Goal: Complete application form

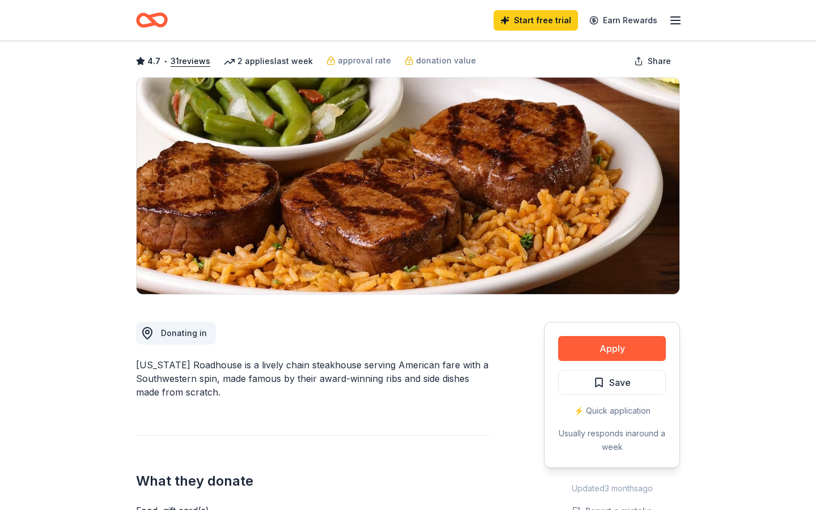
scroll to position [50, 0]
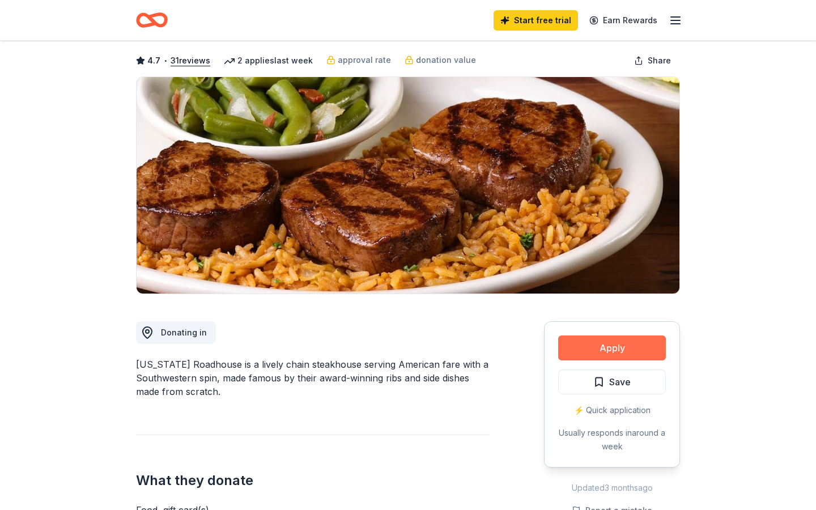
click at [564, 342] on button "Apply" at bounding box center [612, 347] width 108 height 25
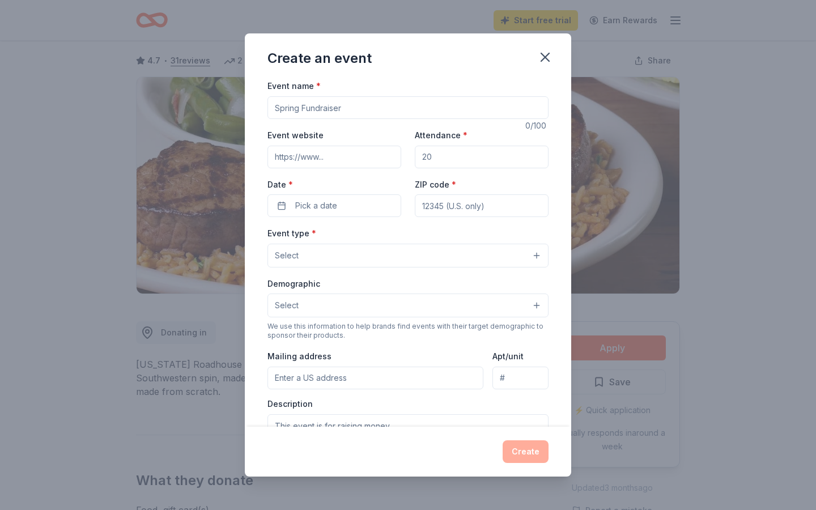
scroll to position [1, 0]
click at [541, 59] on icon "button" at bounding box center [545, 57] width 16 height 16
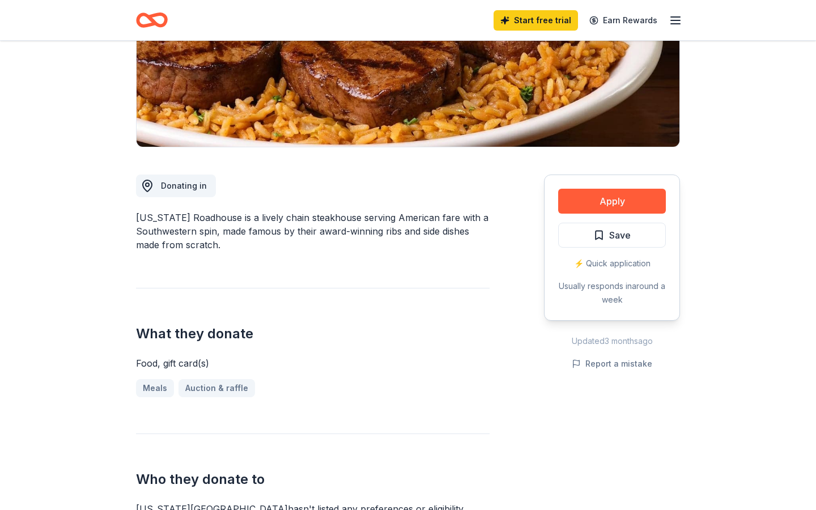
scroll to position [127, 0]
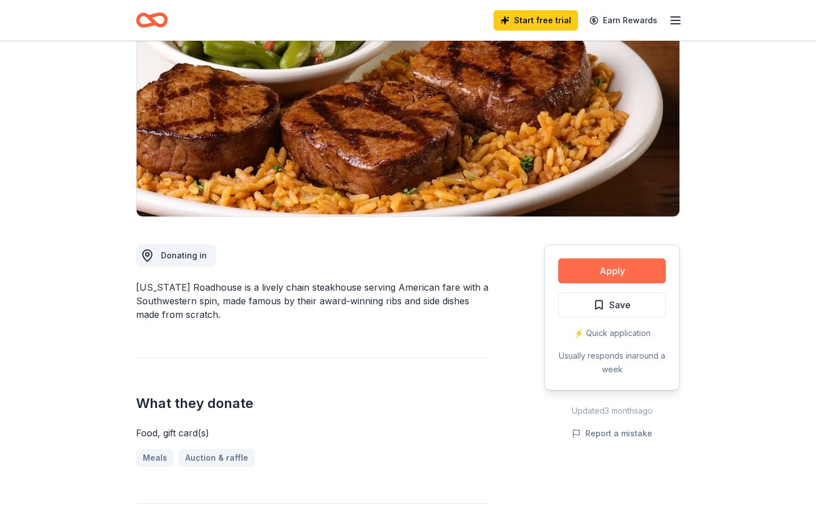
click at [569, 268] on button "Apply" at bounding box center [612, 270] width 108 height 25
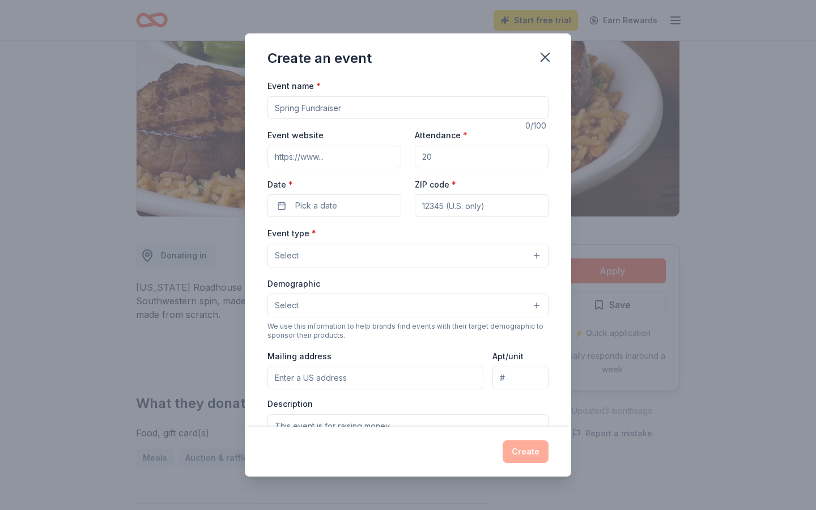
click at [339, 104] on input "Event name *" at bounding box center [407, 107] width 281 height 23
type input "Angel Wings"
type input "[DOMAIN_NAME]"
type input "750"
click at [313, 213] on button "Pick a date" at bounding box center [334, 205] width 134 height 23
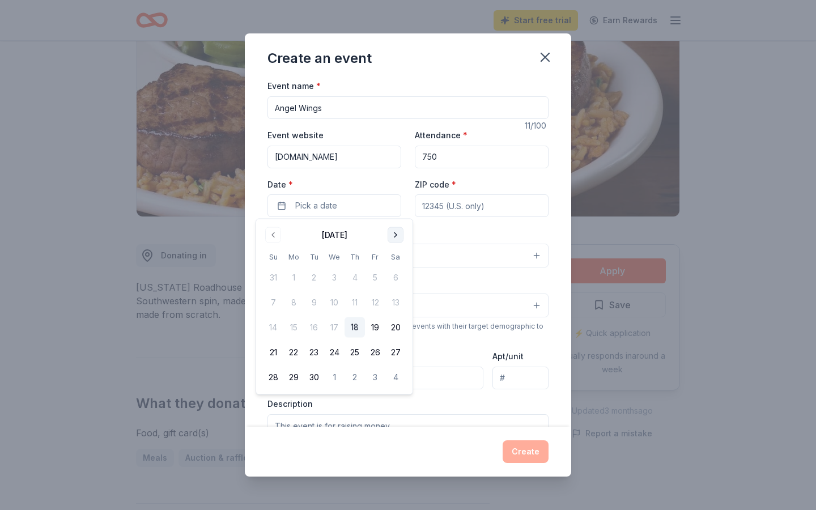
click at [392, 237] on button "Go to next month" at bounding box center [395, 235] width 16 height 16
click at [393, 236] on button "Go to next month" at bounding box center [395, 235] width 16 height 16
click at [395, 303] on button "13" at bounding box center [395, 302] width 20 height 20
click at [459, 203] on input "ZIP code *" at bounding box center [482, 205] width 134 height 23
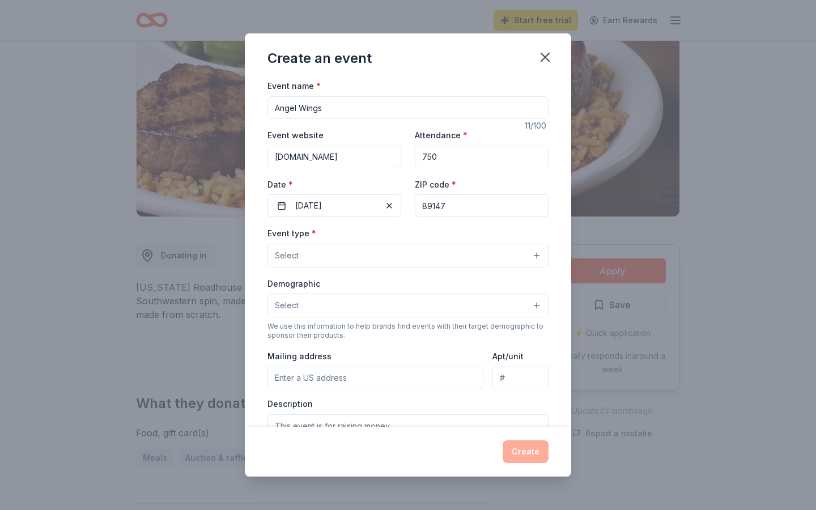
scroll to position [1, 0]
type input "89147"
click at [395, 255] on button "Select" at bounding box center [407, 255] width 281 height 24
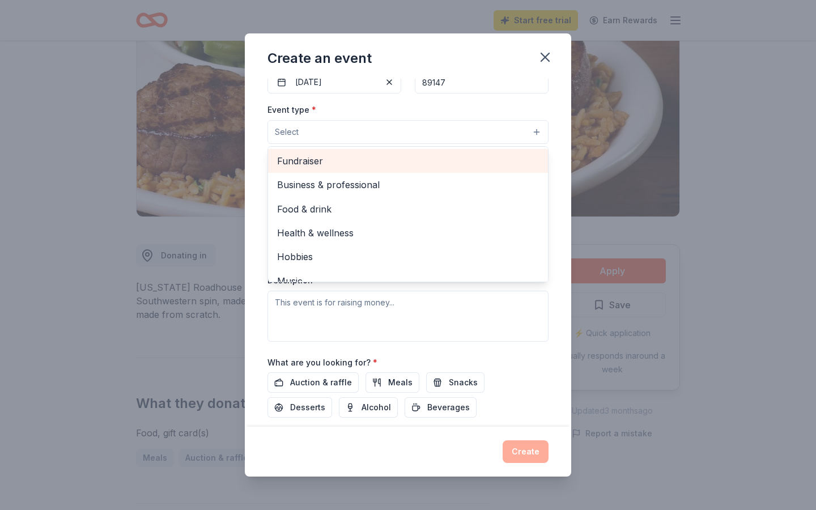
scroll to position [123, 0]
click at [394, 170] on div "Fundraiser" at bounding box center [408, 162] width 280 height 24
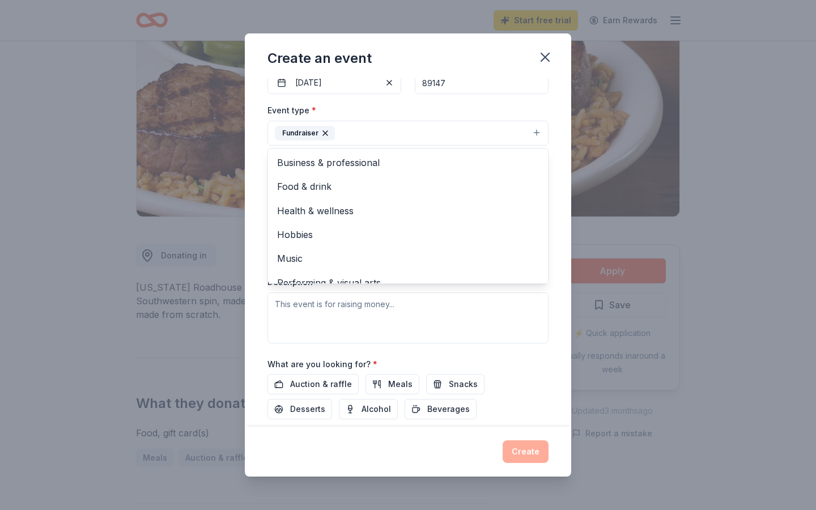
click at [524, 303] on div "Event type * Fundraiser Business & professional Food & drink Health & wellness …" at bounding box center [407, 223] width 281 height 240
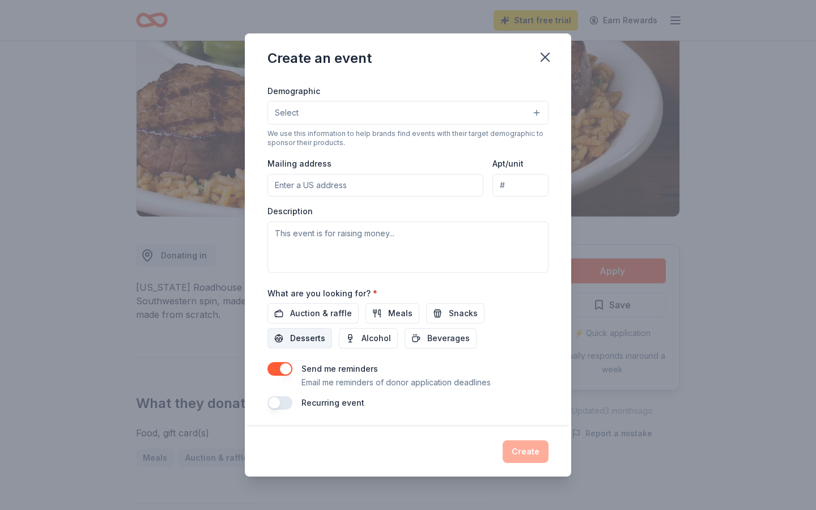
scroll to position [193, 0]
click at [388, 312] on span "Meals" at bounding box center [400, 315] width 24 height 14
drag, startPoint x: 456, startPoint y: 311, endPoint x: 466, endPoint y: 312, distance: 9.6
click at [456, 311] on span "Snacks" at bounding box center [463, 315] width 29 height 14
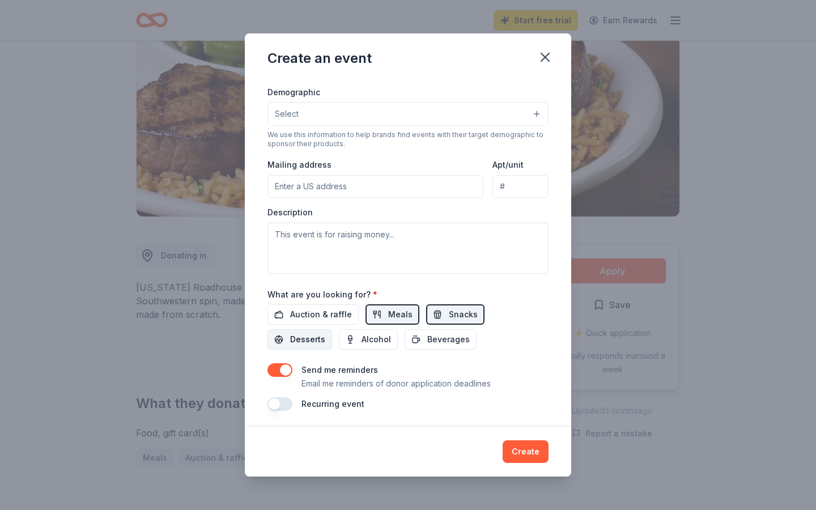
click at [325, 332] on span "Desserts" at bounding box center [307, 339] width 35 height 14
click at [427, 339] on span "Beverages" at bounding box center [448, 339] width 42 height 14
click at [525, 442] on button "Create" at bounding box center [525, 451] width 46 height 23
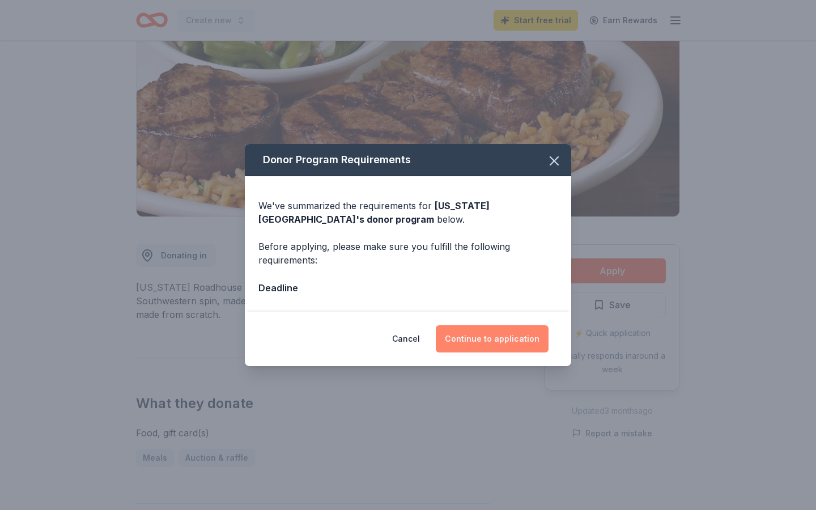
click at [497, 342] on button "Continue to application" at bounding box center [492, 338] width 113 height 27
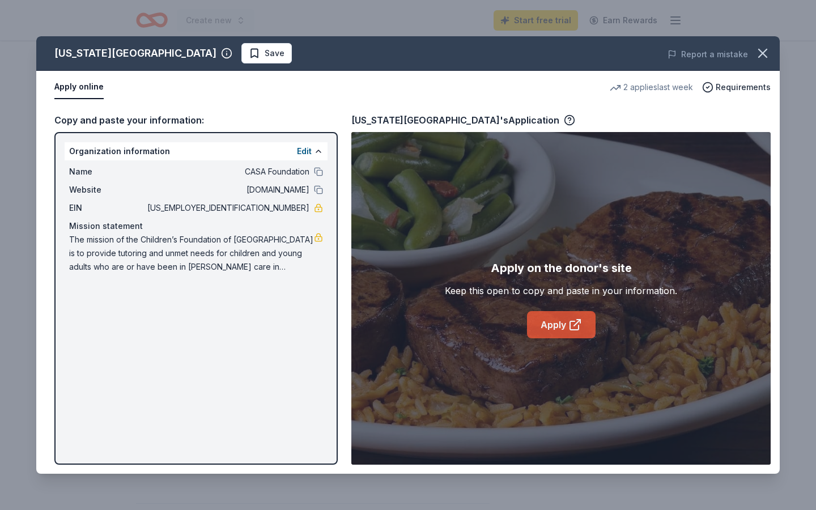
drag, startPoint x: 560, startPoint y: 330, endPoint x: 551, endPoint y: 331, distance: 9.1
click at [560, 330] on link "Apply" at bounding box center [561, 324] width 69 height 27
